Goal: Task Accomplishment & Management: Manage account settings

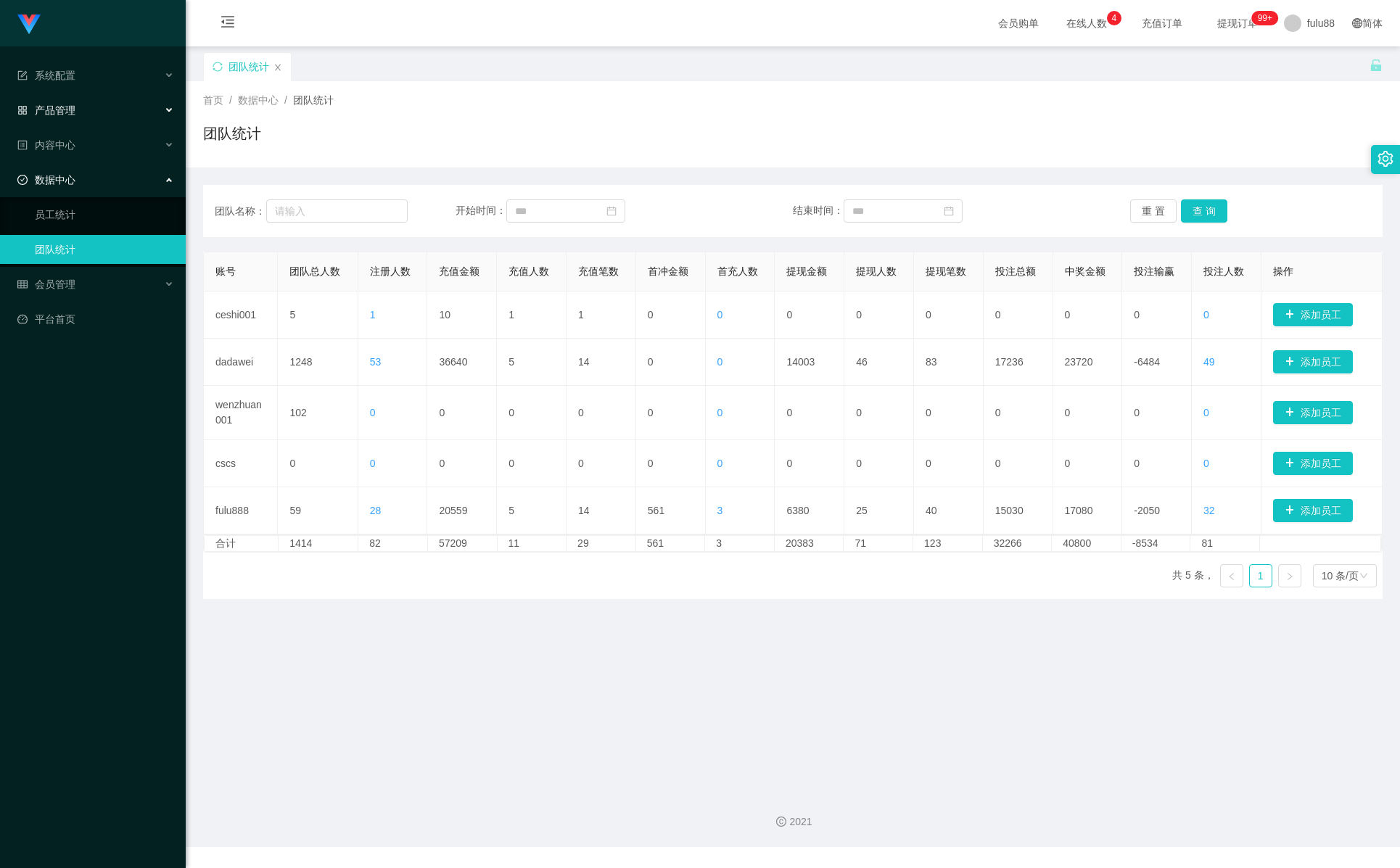
click at [98, 120] on div "产品管理" at bounding box center [93, 110] width 186 height 29
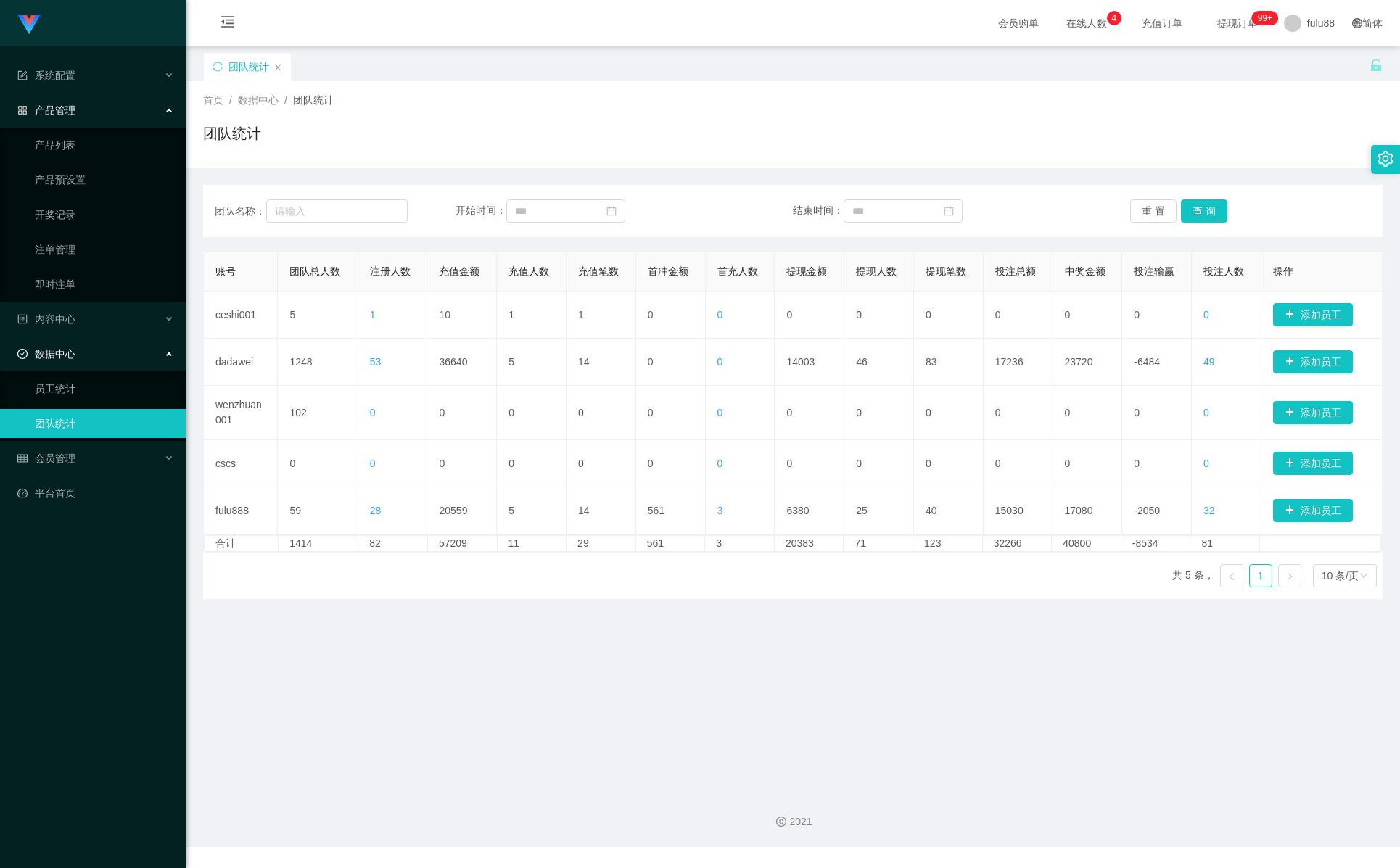
click at [98, 116] on div "产品管理" at bounding box center [93, 110] width 186 height 29
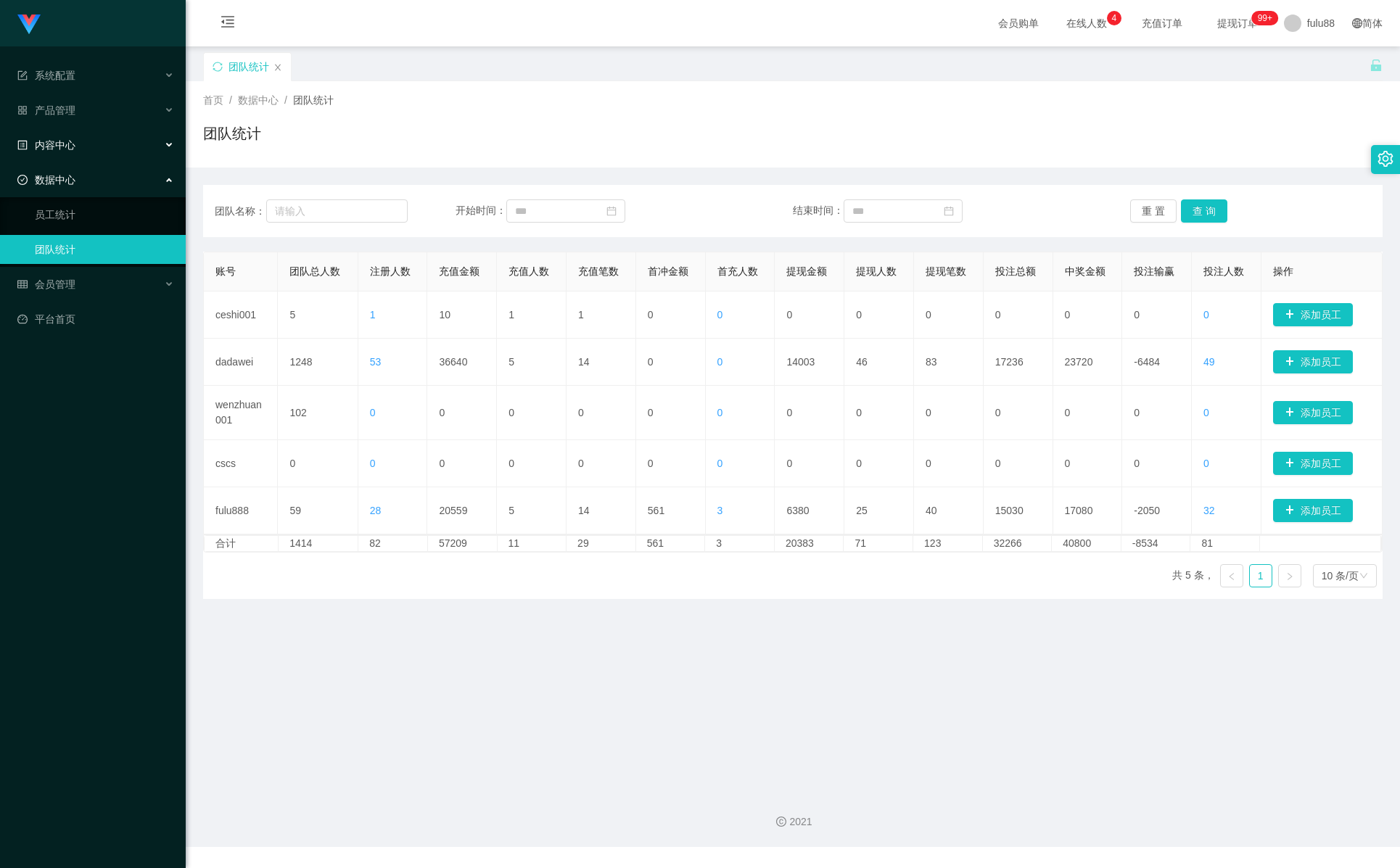
click at [95, 144] on div "内容中心" at bounding box center [93, 144] width 186 height 29
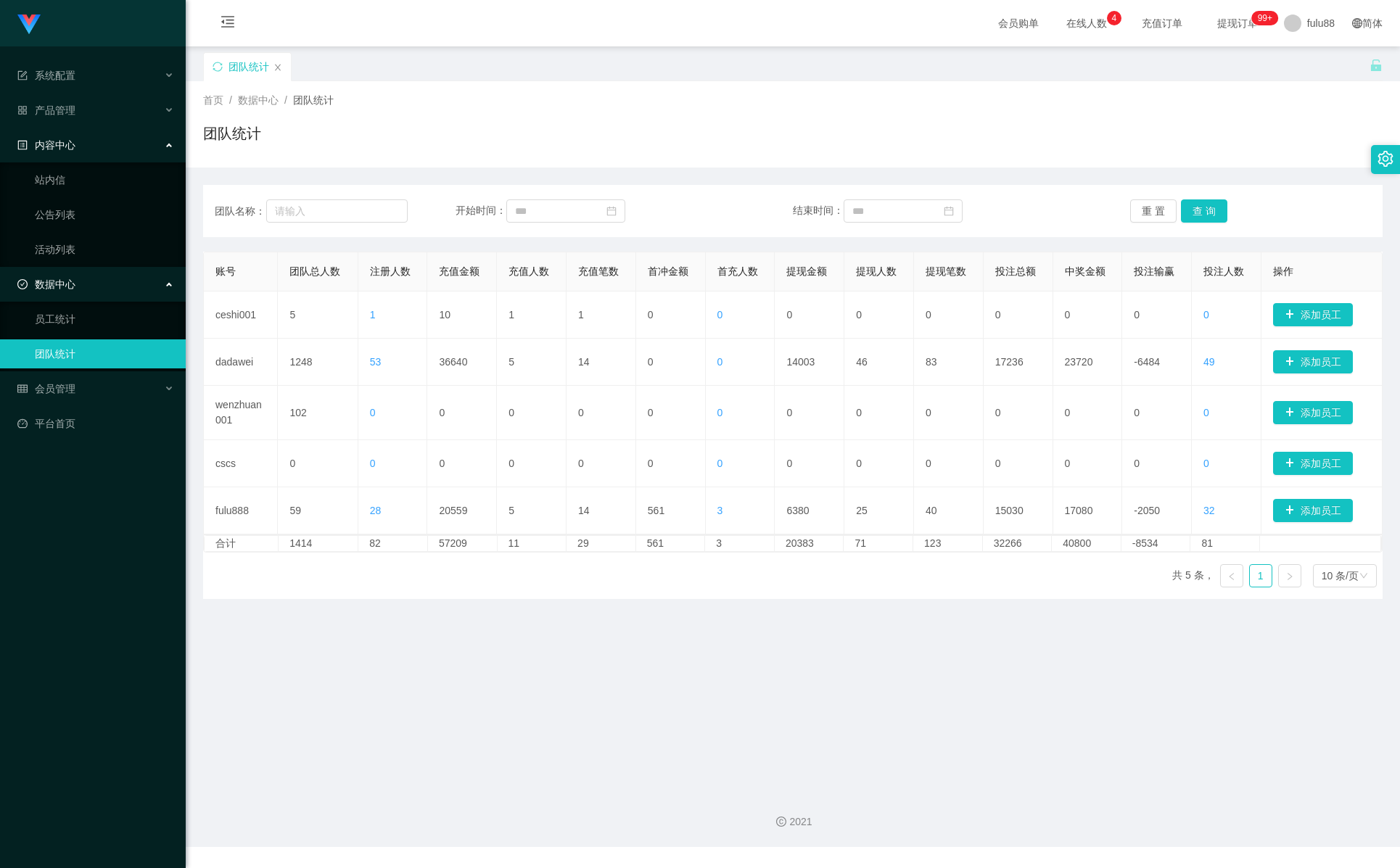
click at [95, 144] on div "内容中心" at bounding box center [93, 144] width 186 height 29
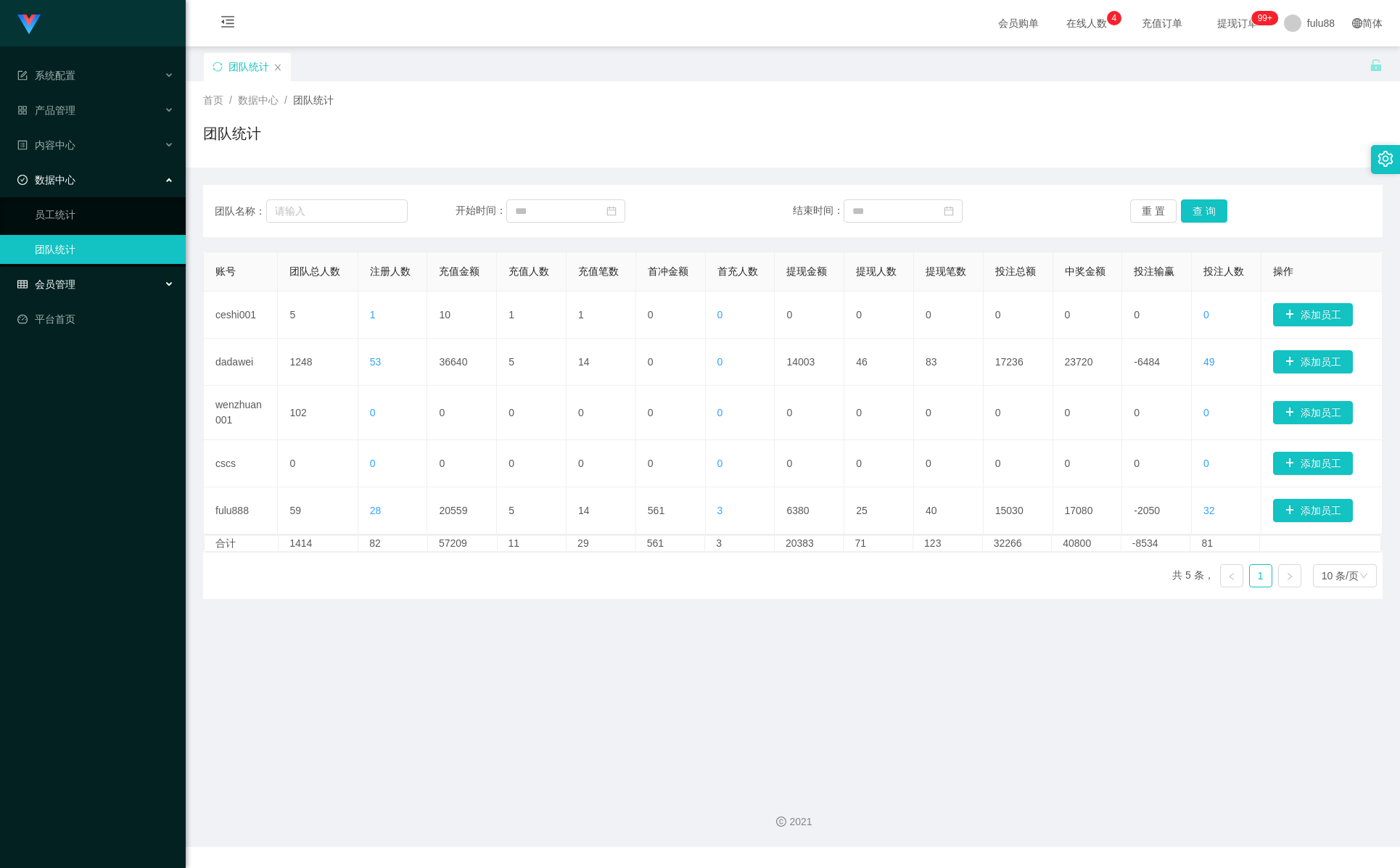
click at [91, 282] on div "会员管理" at bounding box center [93, 284] width 186 height 29
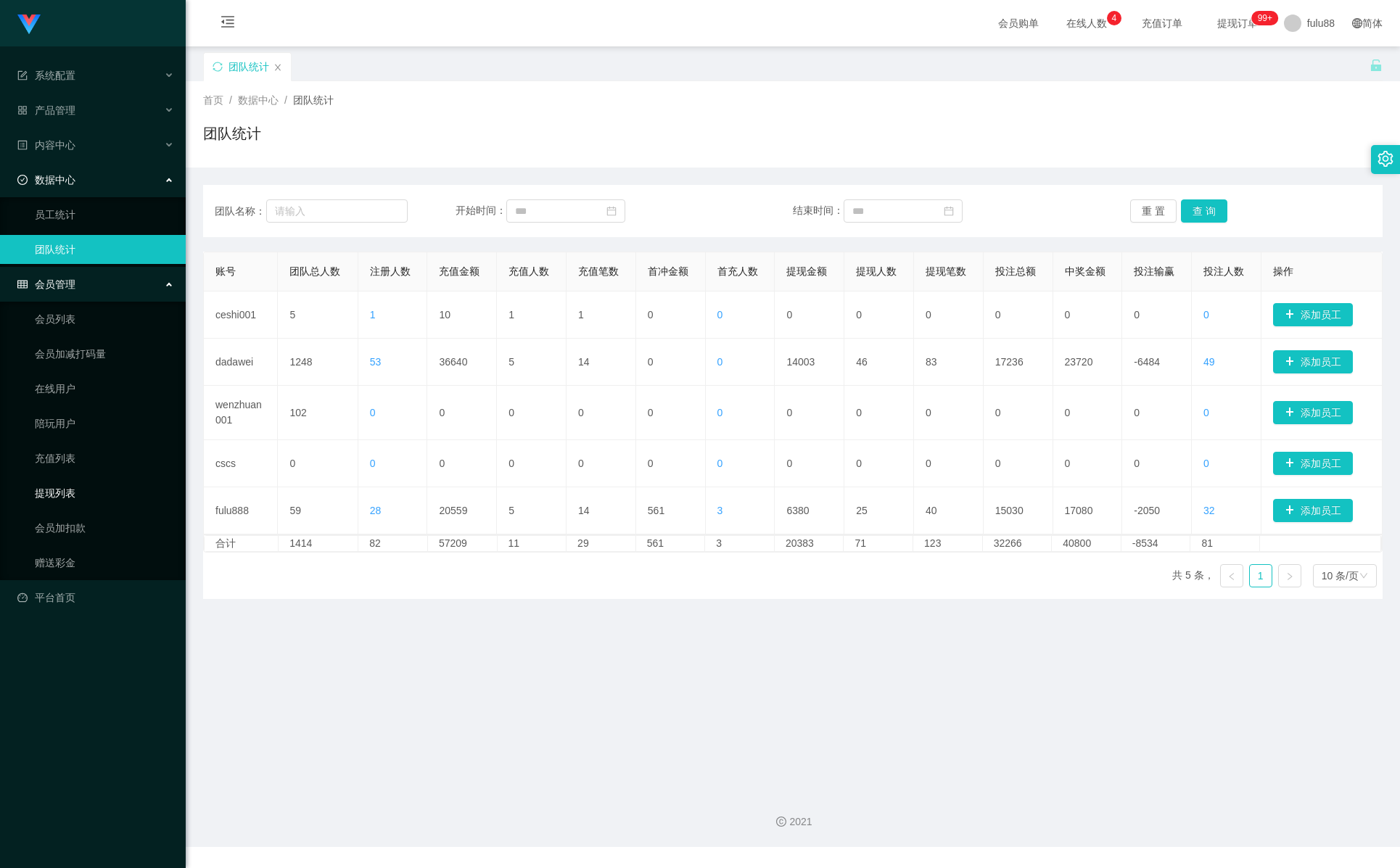
click at [77, 491] on link "提现列表" at bounding box center [104, 493] width 139 height 29
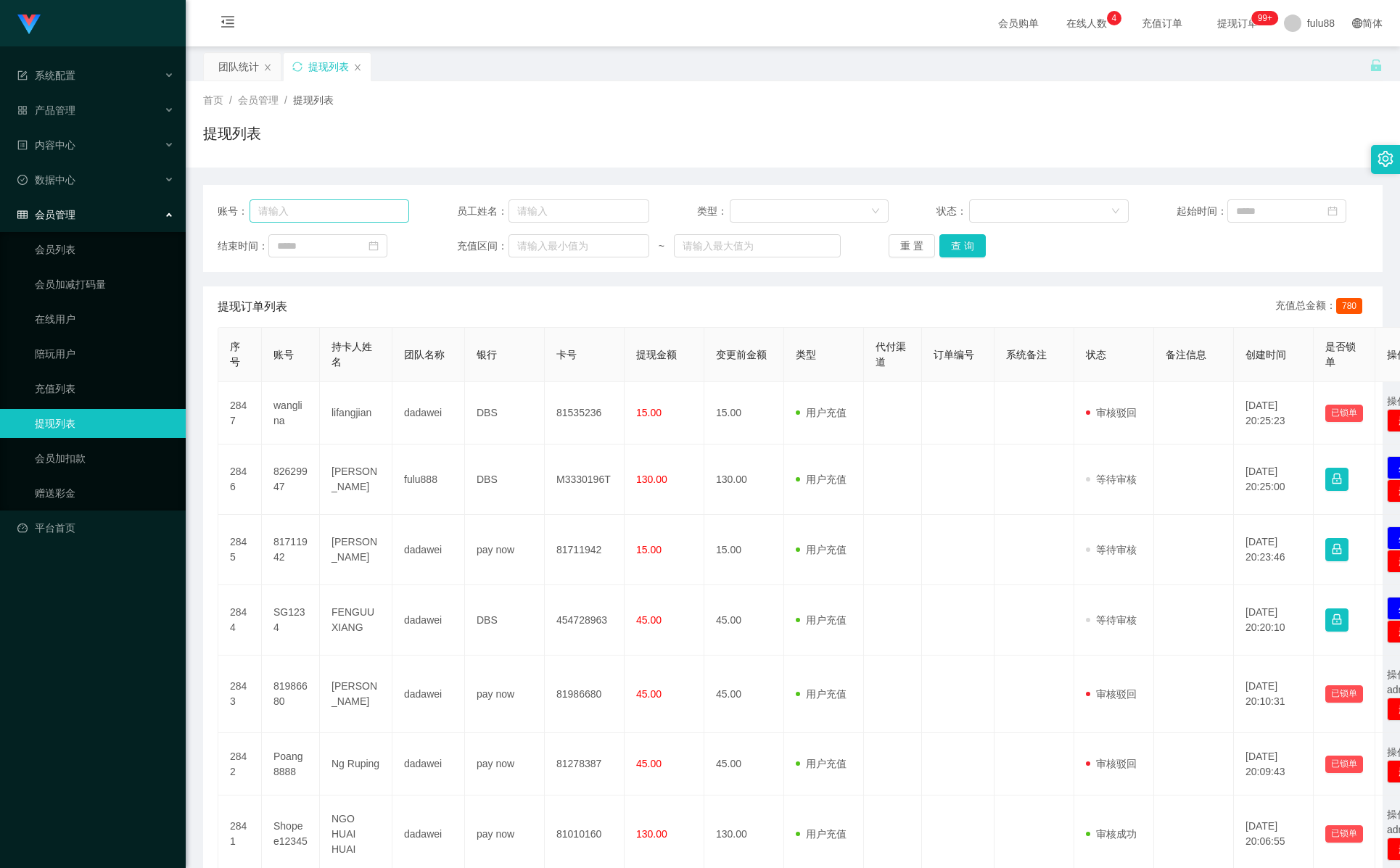
drag, startPoint x: 345, startPoint y: 199, endPoint x: 343, endPoint y: 206, distance: 7.3
click at [344, 199] on div "账号： 员工姓名： 类型： 状态： 起始时间： 结束时间： 充值区间： ~ 重 置 查 询" at bounding box center [793, 229] width 1180 height 87
click at [343, 206] on input "text" at bounding box center [329, 211] width 160 height 23
paste input "80279872"
type input "80279872"
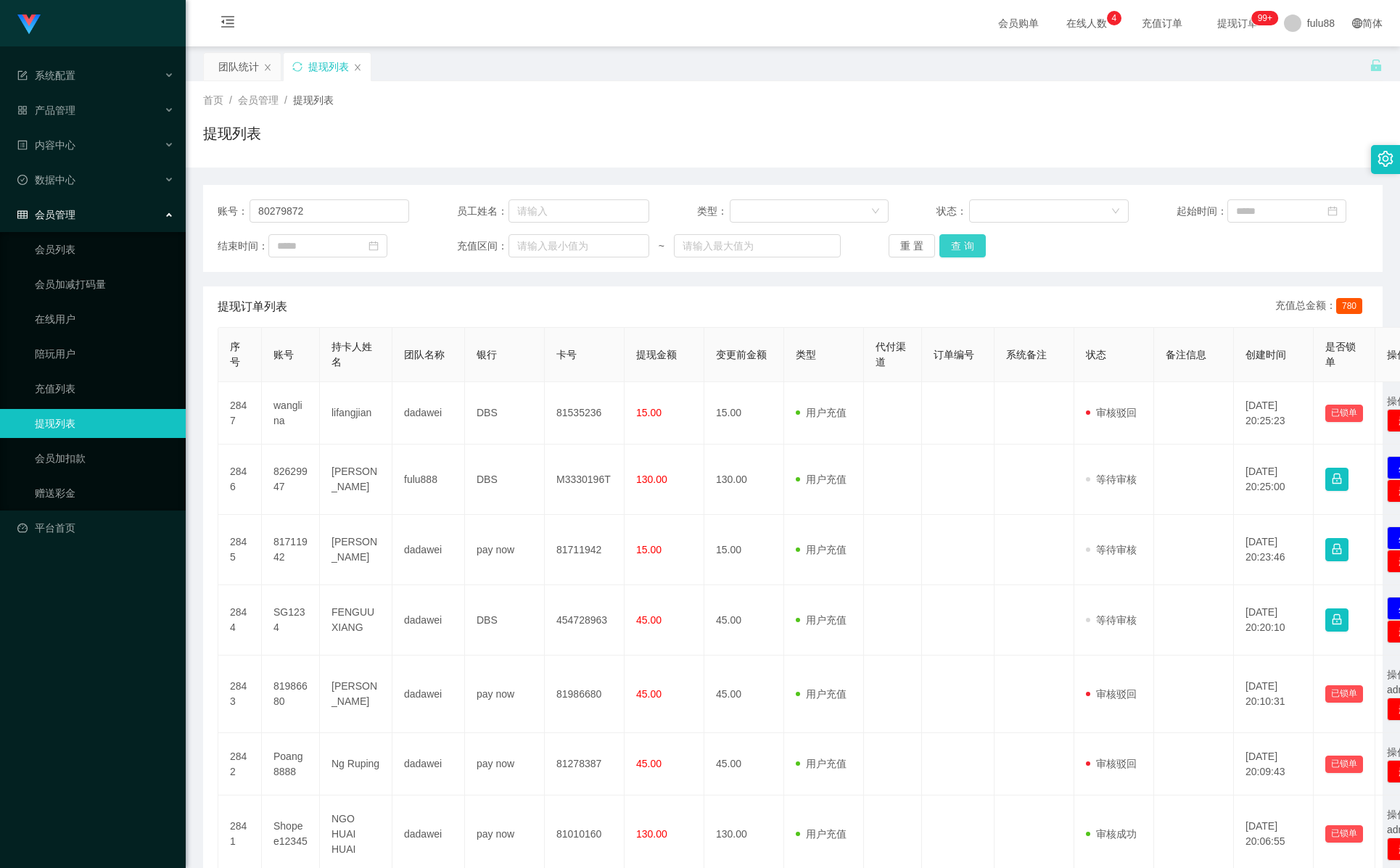
click at [963, 241] on button "查 询" at bounding box center [962, 246] width 47 height 23
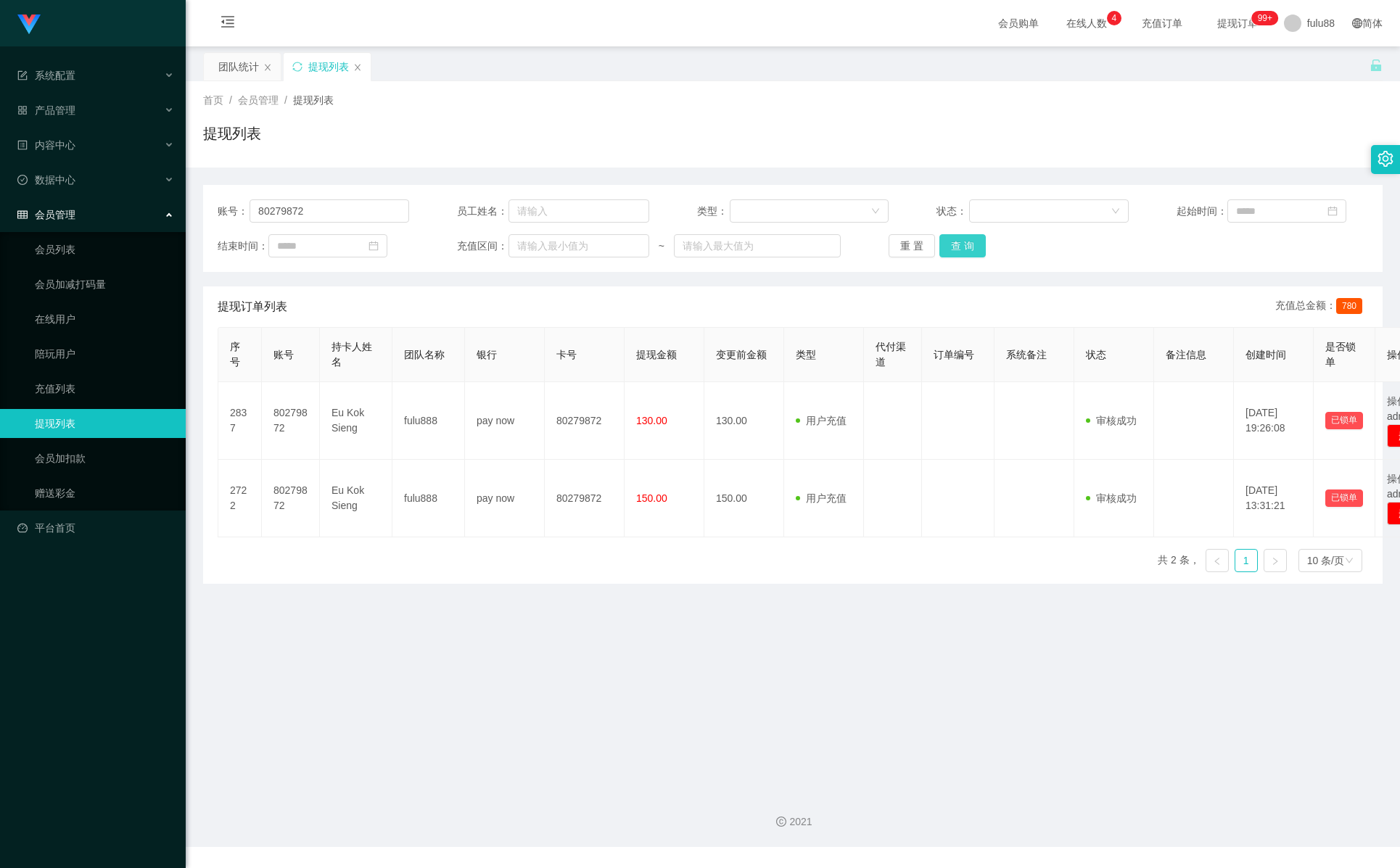
click at [963, 246] on button "查 询" at bounding box center [962, 246] width 47 height 23
drag, startPoint x: 621, startPoint y: 639, endPoint x: 604, endPoint y: 611, distance: 32.8
click at [621, 641] on main "关闭左侧 关闭右侧 关闭其它 刷新页面 团队统计 提现列表 首页 / 会员管理 / 提现列表 / 提现列表 账号： 80279872 员工姓名： 类型： 状态…" at bounding box center [793, 413] width 1215 height 734
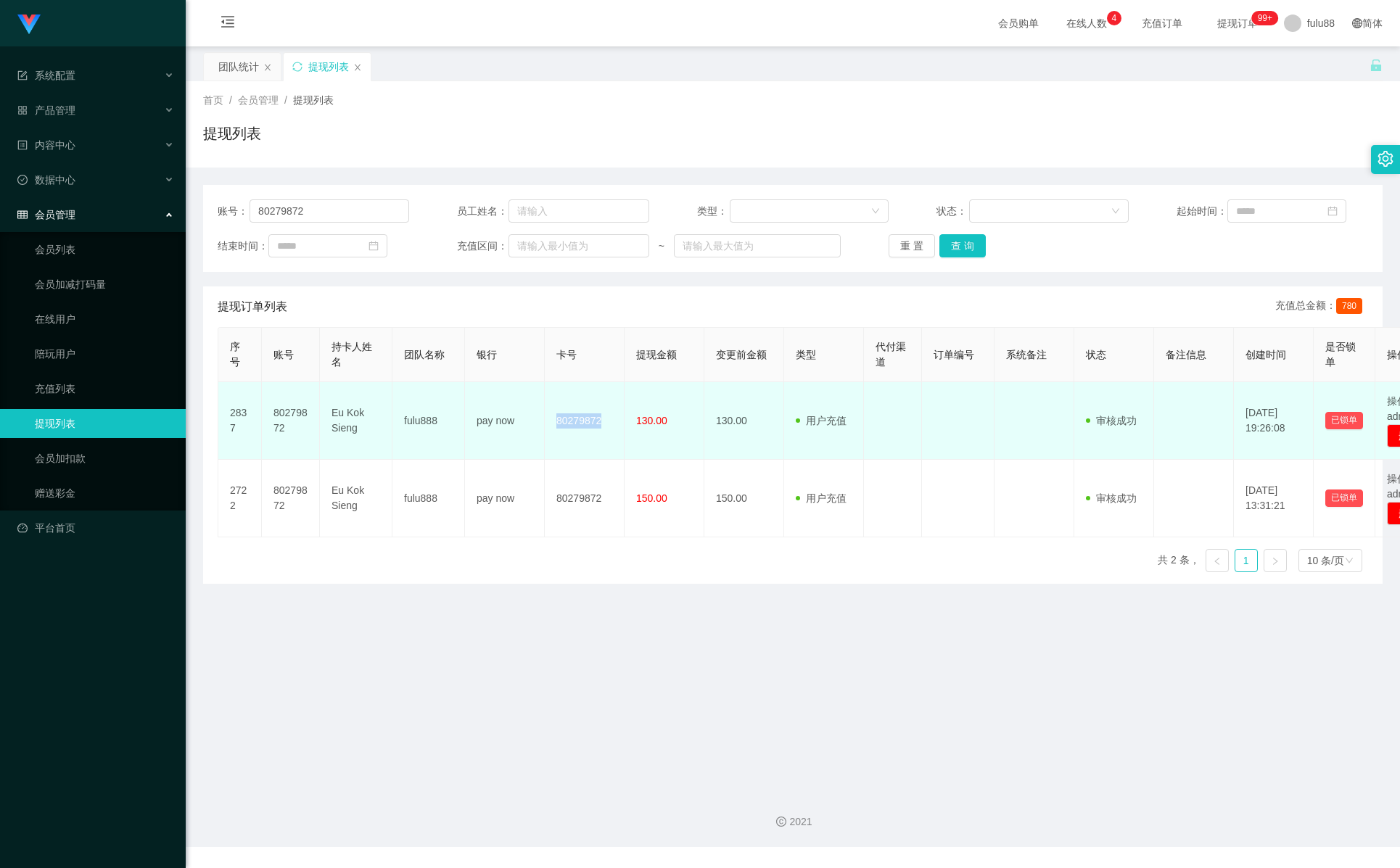
drag, startPoint x: 603, startPoint y: 424, endPoint x: 557, endPoint y: 426, distance: 46.0
click at [557, 426] on td "80279872" at bounding box center [584, 420] width 80 height 78
copy td "80279872"
drag, startPoint x: 367, startPoint y: 433, endPoint x: 332, endPoint y: 420, distance: 37.3
click at [332, 420] on td "Eu Kok Sieng" at bounding box center [356, 420] width 73 height 78
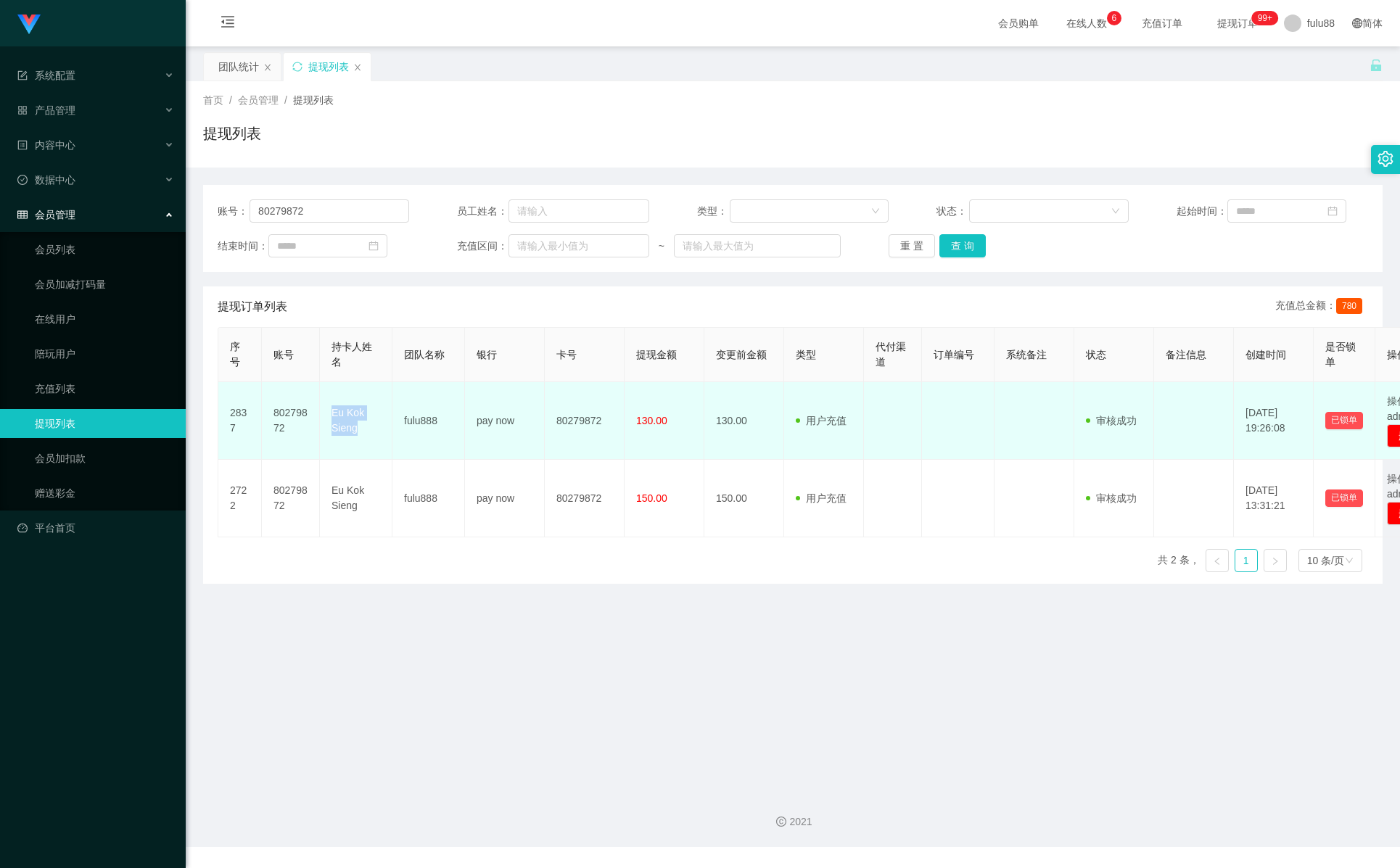
copy td "Eu Kok Sieng"
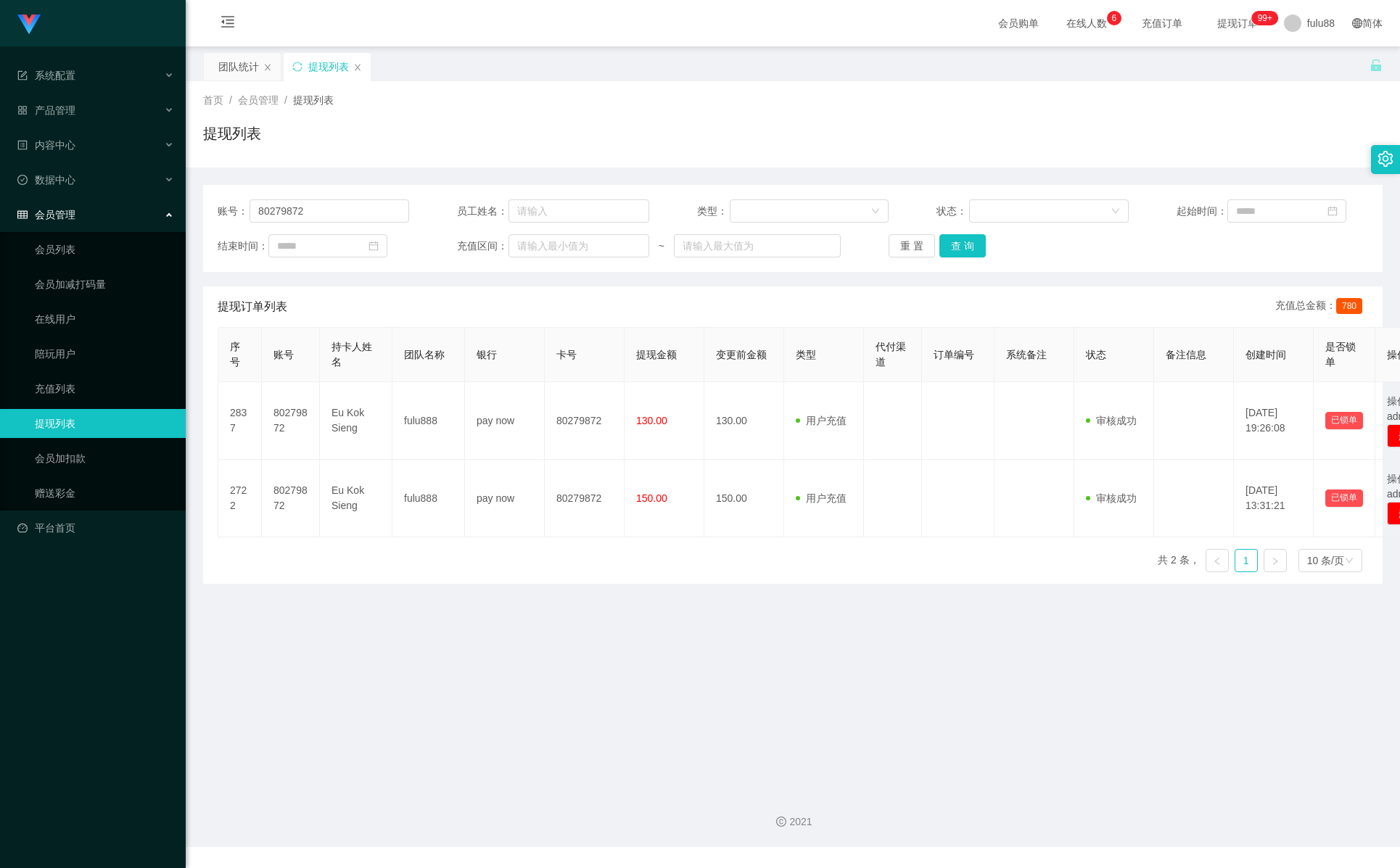
click at [425, 610] on main "关闭左侧 关闭右侧 关闭其它 刷新页面 团队统计 提现列表 首页 / 会员管理 / 提现列表 / 提现列表 账号： 80279872 员工姓名： 类型： 状态…" at bounding box center [793, 413] width 1215 height 734
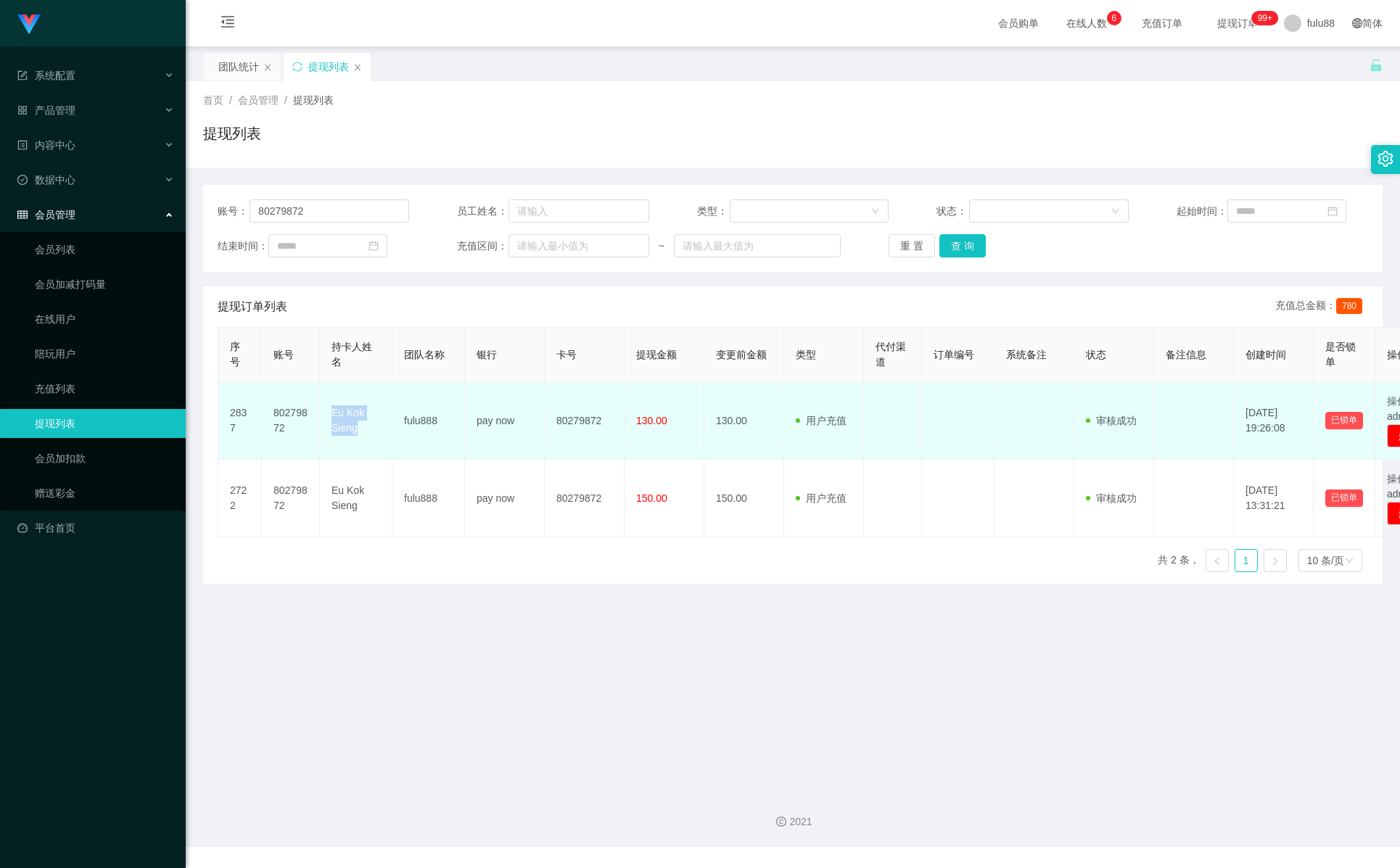
drag, startPoint x: 327, startPoint y: 409, endPoint x: 364, endPoint y: 430, distance: 42.5
click at [364, 430] on td "Eu Kok Sieng" at bounding box center [356, 420] width 73 height 78
copy td "Eu Kok Sieng"
